Goal: Find specific page/section: Find specific page/section

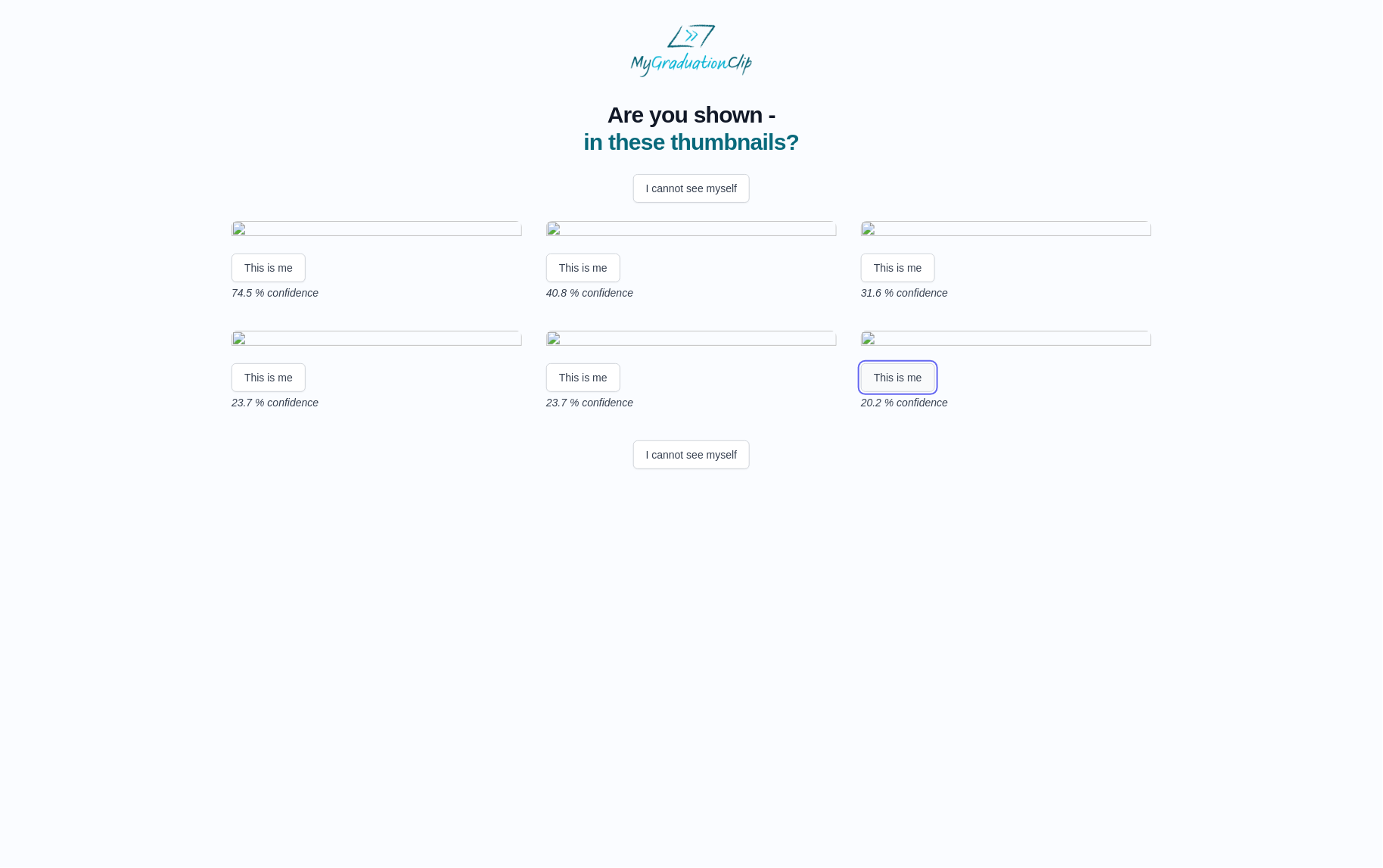
click at [921, 392] on button "This is me" at bounding box center [898, 378] width 74 height 29
drag, startPoint x: 240, startPoint y: 434, endPoint x: 297, endPoint y: 440, distance: 57.3
click at [297, 300] on p "74.5 % confidence" at bounding box center [376, 293] width 290 height 15
click at [188, 456] on div "Are you shown - in these thumbnails? I cannot see myself This is me 74.5 % conf…" at bounding box center [692, 276] width 1334 height 398
click at [1174, 417] on div "This is me 74.5 % confidence This is me 40.8 % confidence This is me 31.6 % con…" at bounding box center [691, 315] width 968 height 213
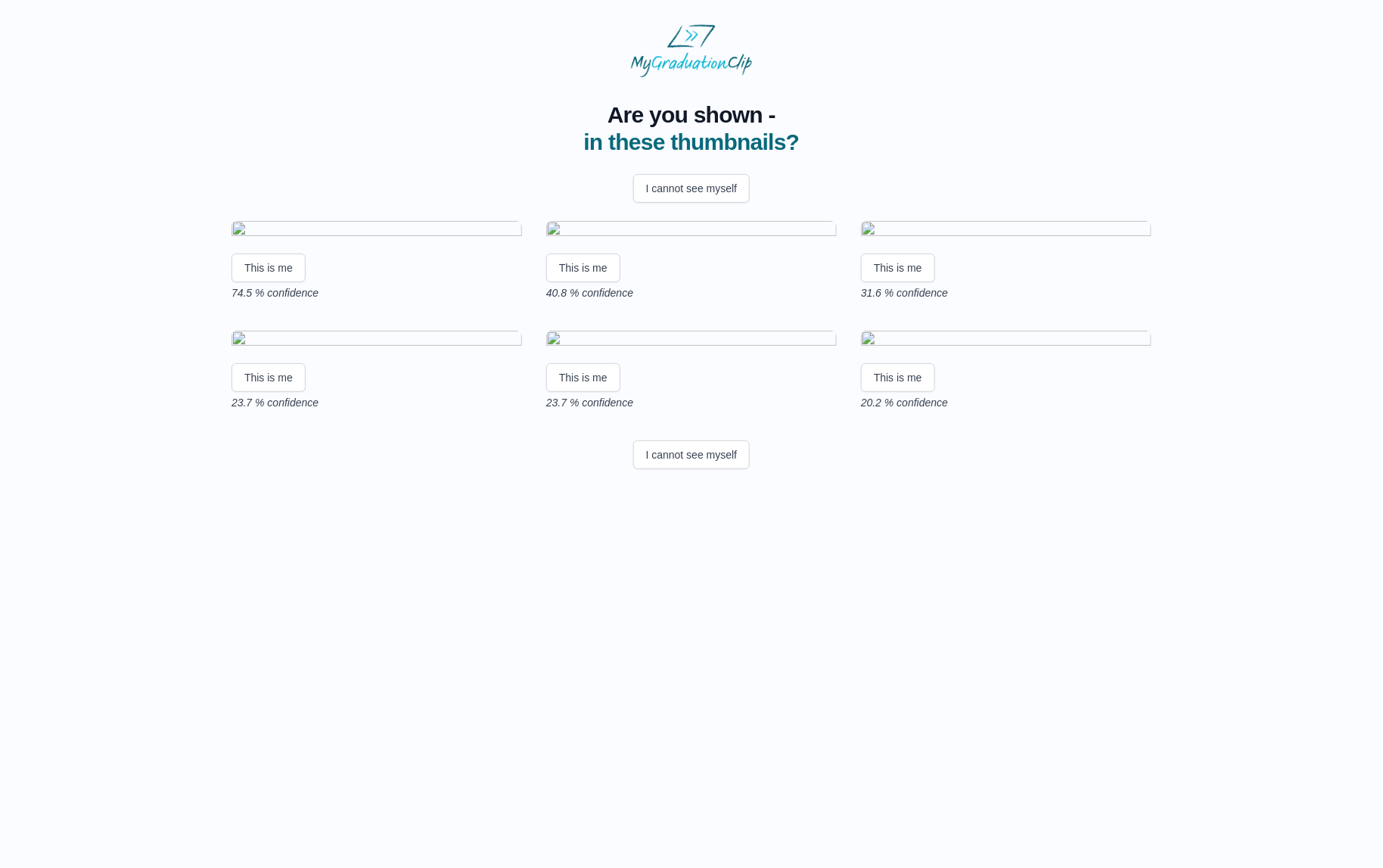
click at [1099, 410] on div "This is me 74.5 % confidence This is me 40.8 % confidence This is me 31.6 % con…" at bounding box center [691, 315] width 920 height 189
click at [269, 282] on button "This is me" at bounding box center [268, 268] width 74 height 29
